Goal: Information Seeking & Learning: Learn about a topic

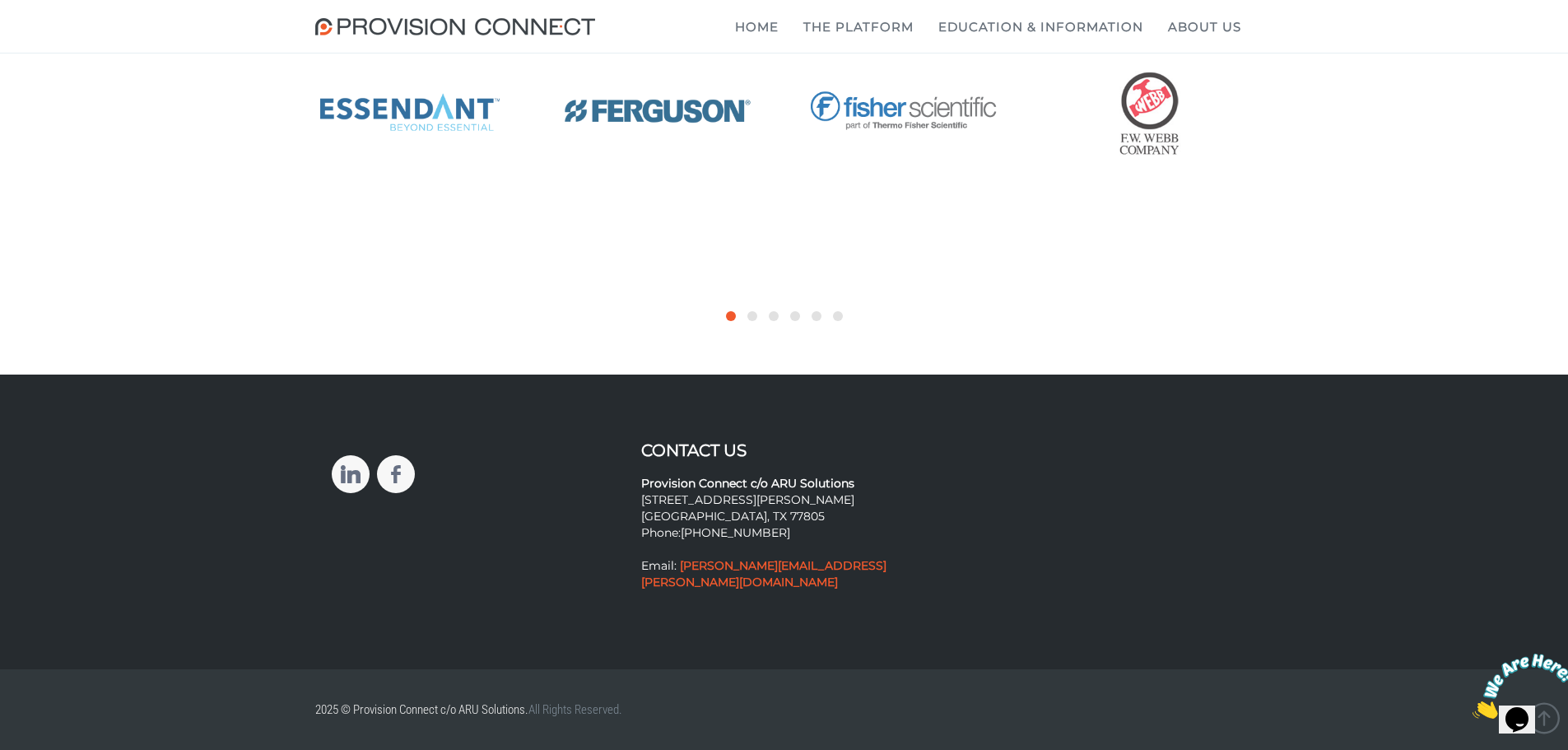
scroll to position [6355, 0]
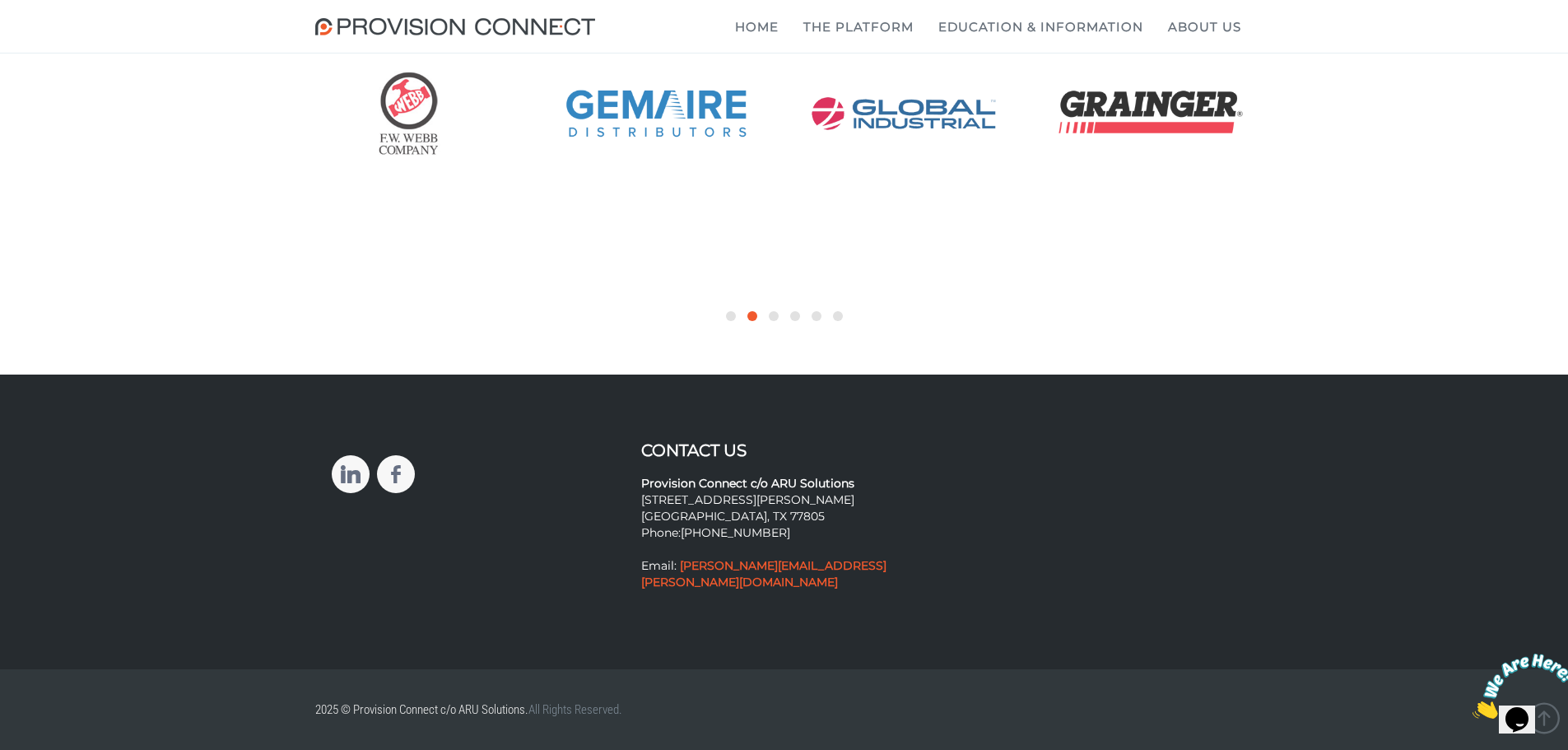
click at [769, 491] on strong "Provision Connect c/o ARU Solutions" at bounding box center [748, 483] width 213 height 15
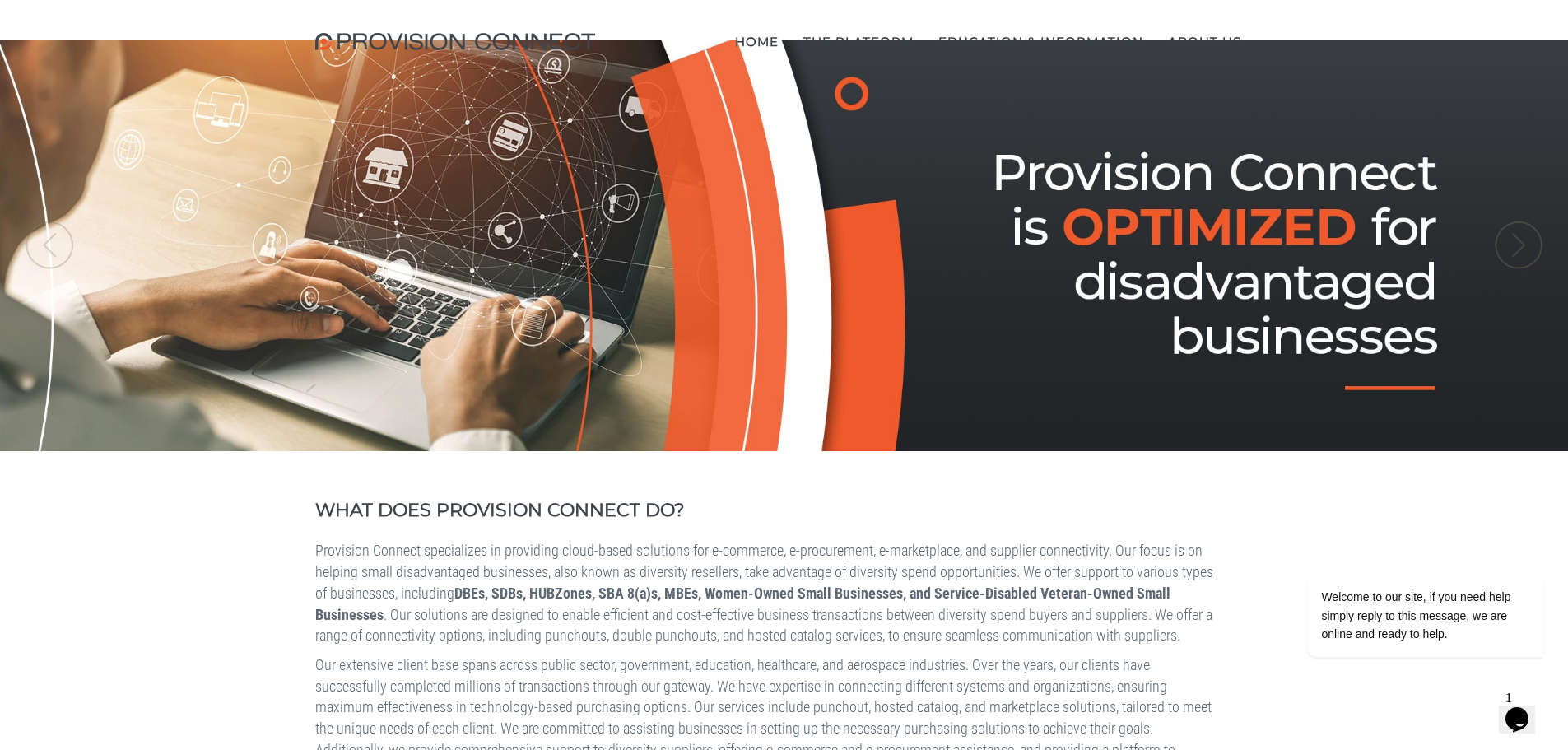
scroll to position [0, 0]
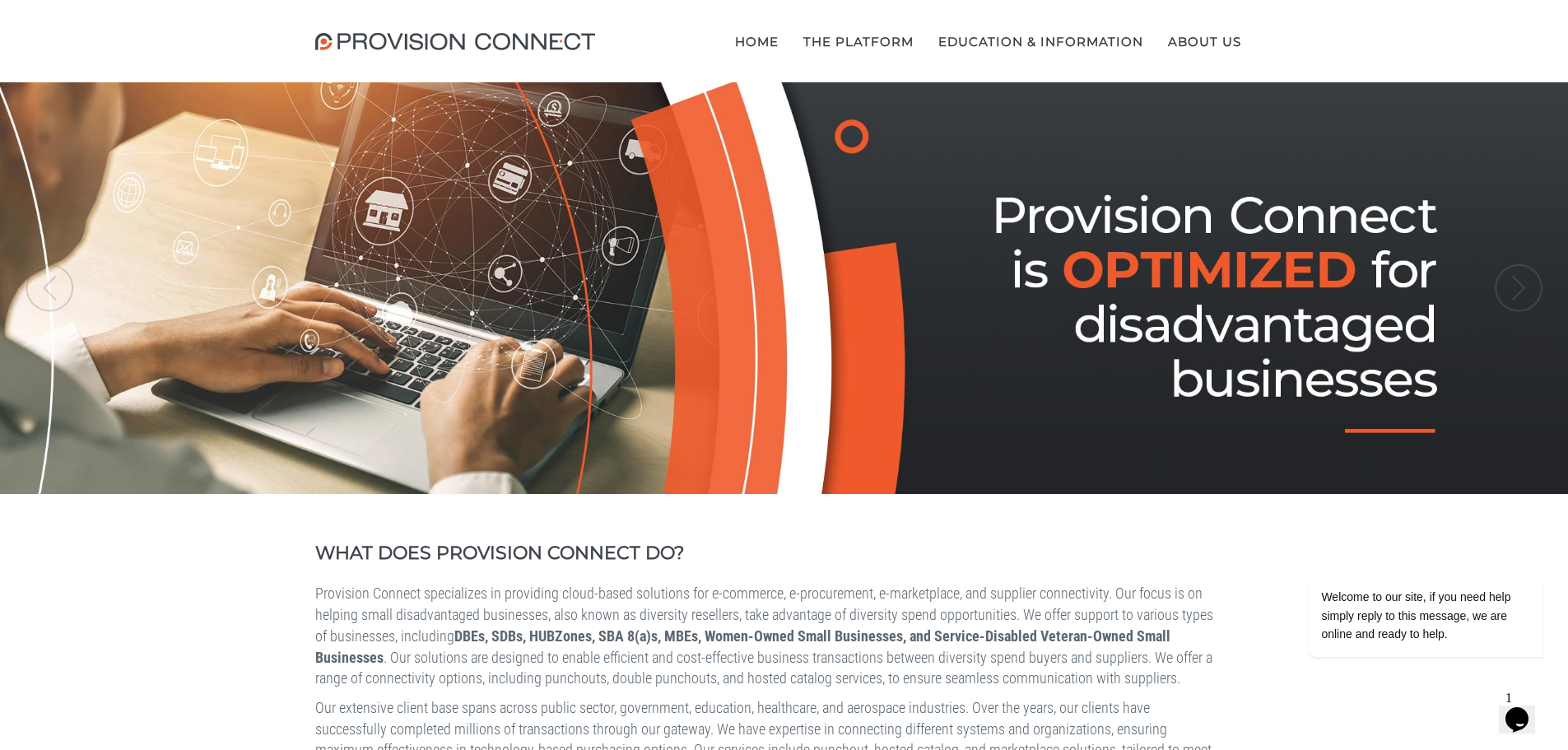
click at [549, 39] on img at bounding box center [458, 41] width 288 height 18
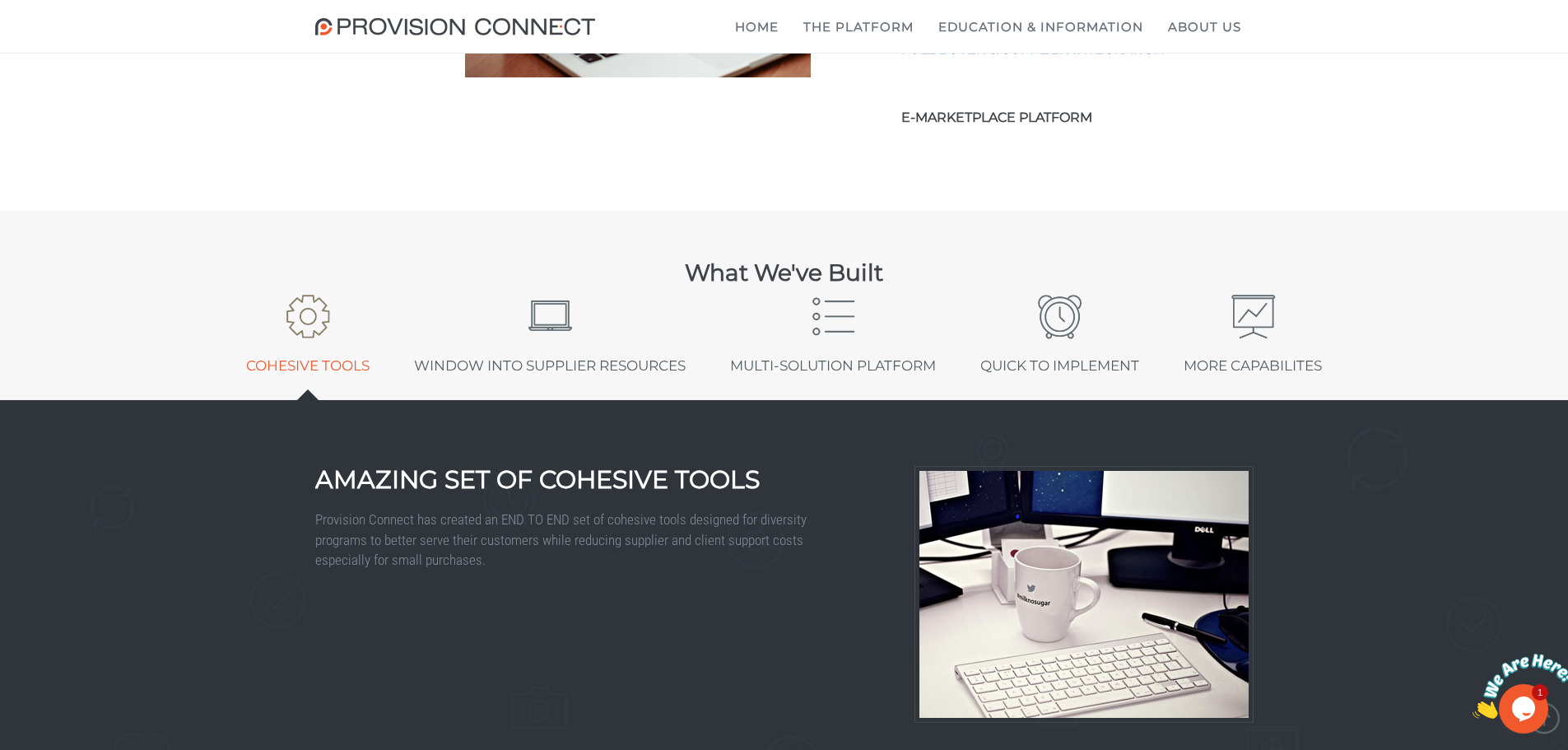
scroll to position [2305, 0]
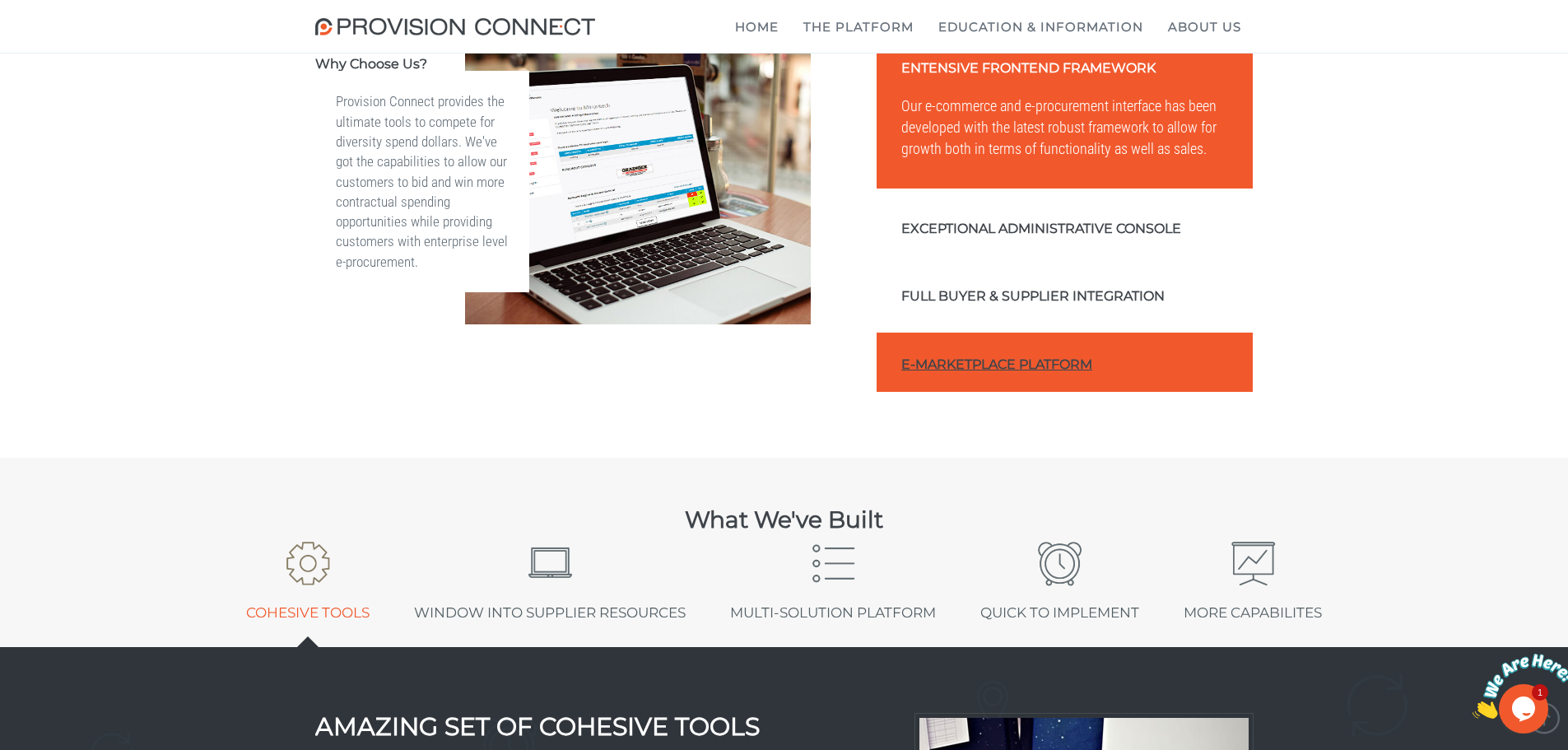
click at [935, 393] on link "E-Marketplace Platform" at bounding box center [1064, 362] width 377 height 60
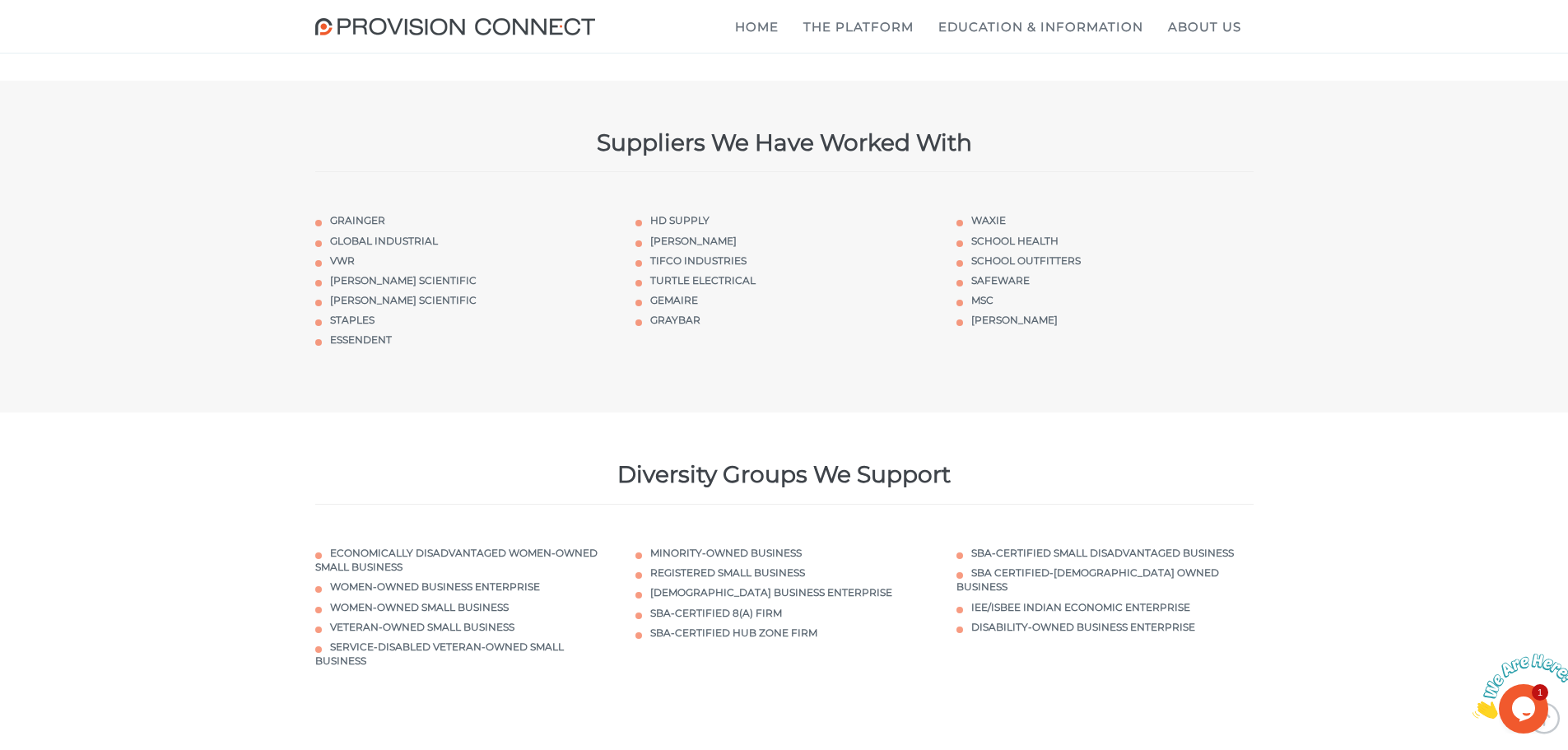
scroll to position [5105, 0]
